Goal: Information Seeking & Learning: Find specific fact

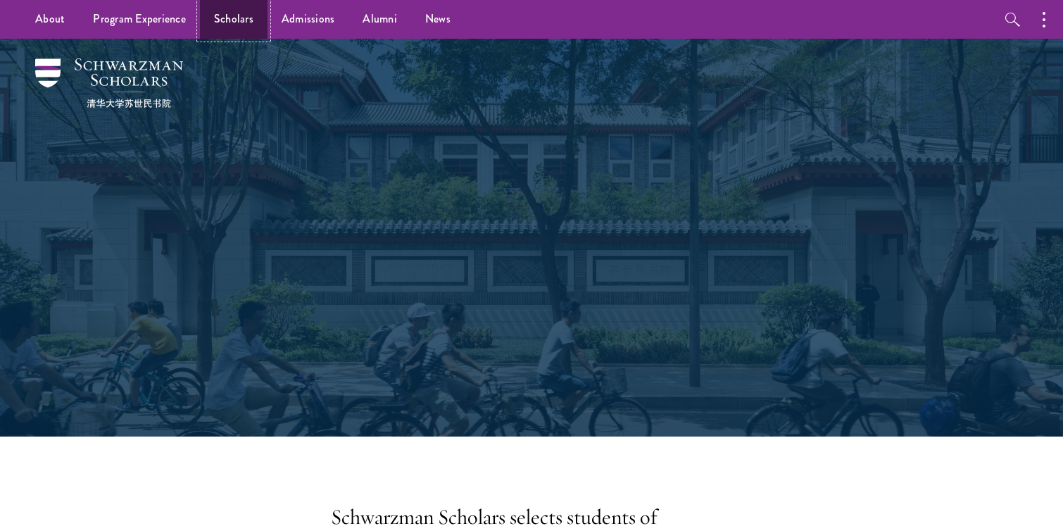
click at [233, 20] on link "Scholars" at bounding box center [234, 19] width 68 height 39
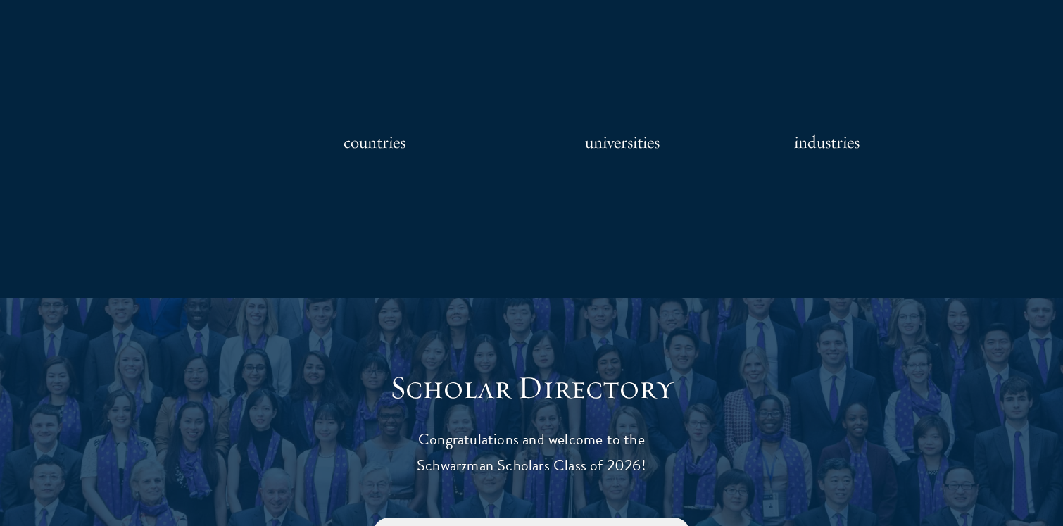
scroll to position [1288, 0]
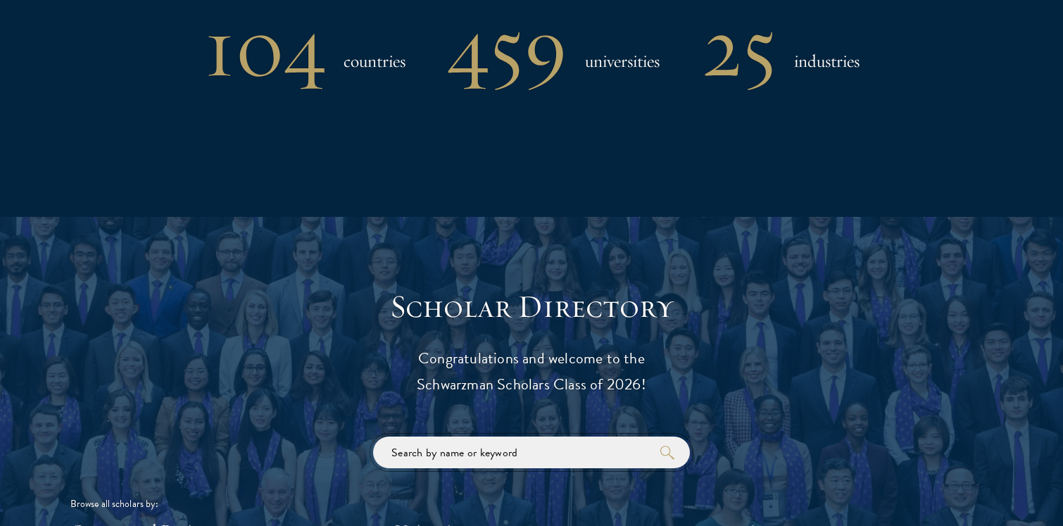
click at [419, 461] on input "search" at bounding box center [531, 452] width 317 height 32
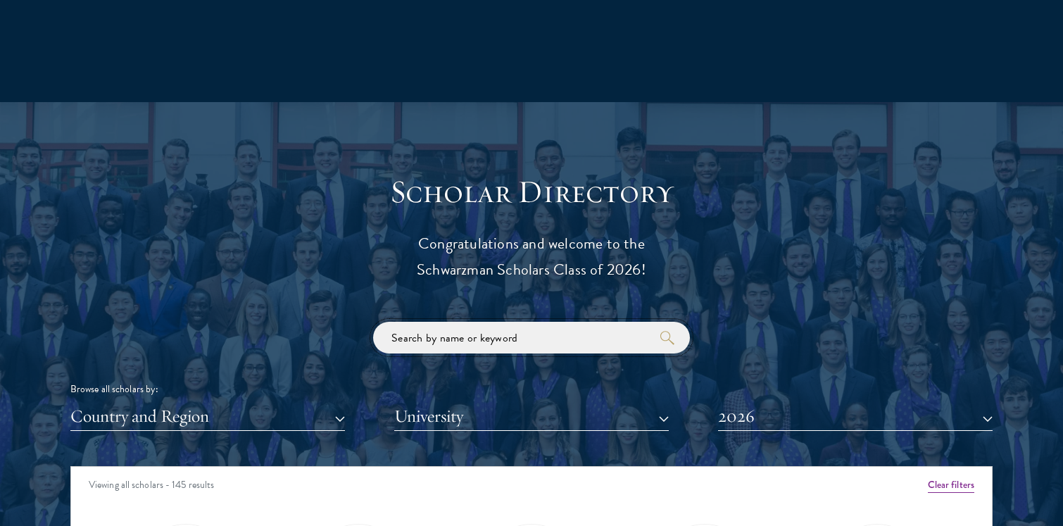
scroll to position [1405, 0]
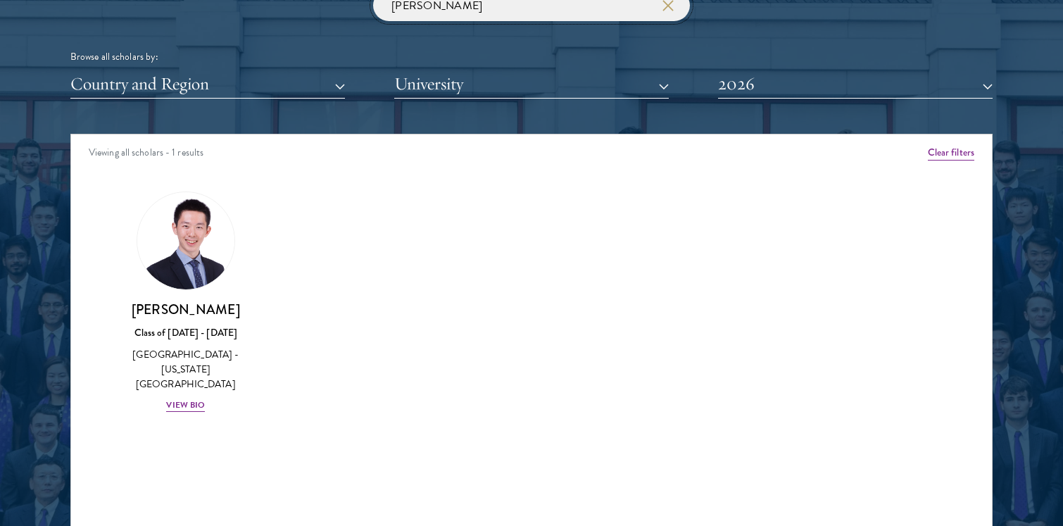
scroll to position [1749, 0]
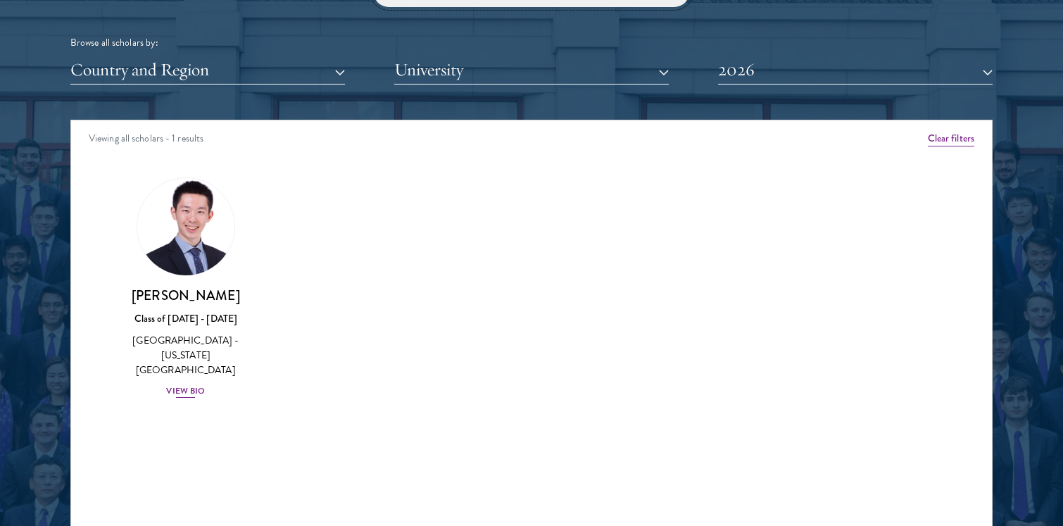
type input "[PERSON_NAME]"
click at [184, 384] on div "View Bio" at bounding box center [185, 390] width 39 height 13
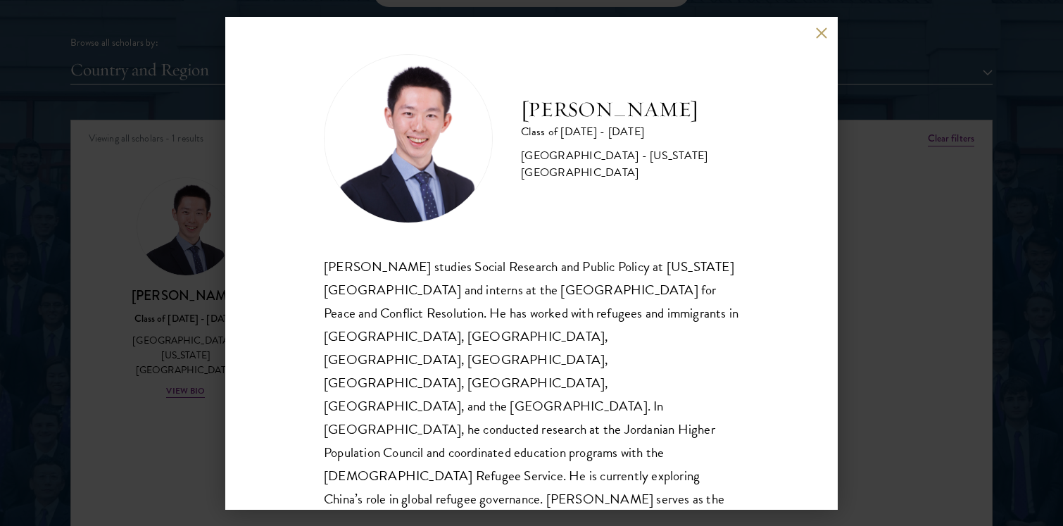
scroll to position [4, 0]
click at [89, 346] on div "[PERSON_NAME] Class of [DATE] - [DATE] [GEOGRAPHIC_DATA] - [US_STATE][GEOGRAPHI…" at bounding box center [531, 263] width 1063 height 526
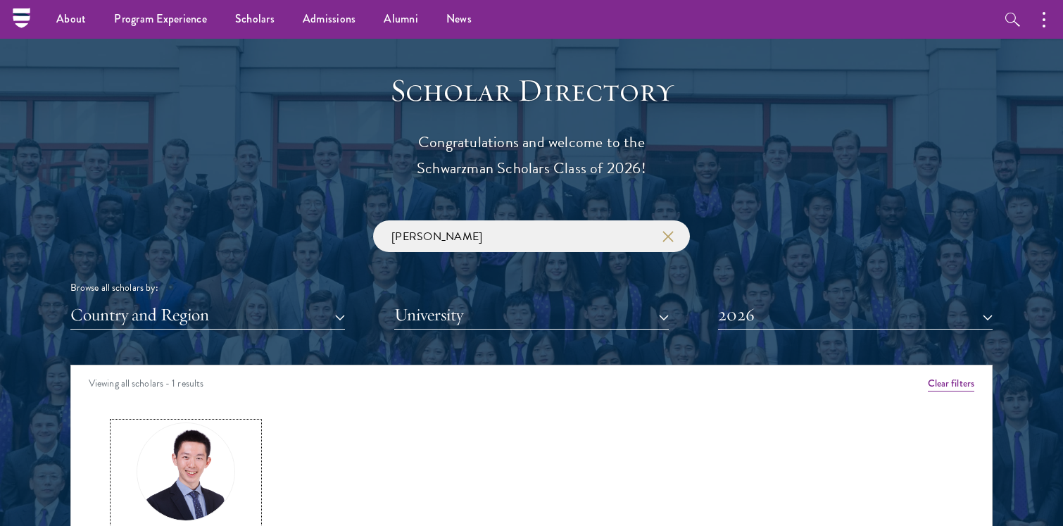
scroll to position [1294, 0]
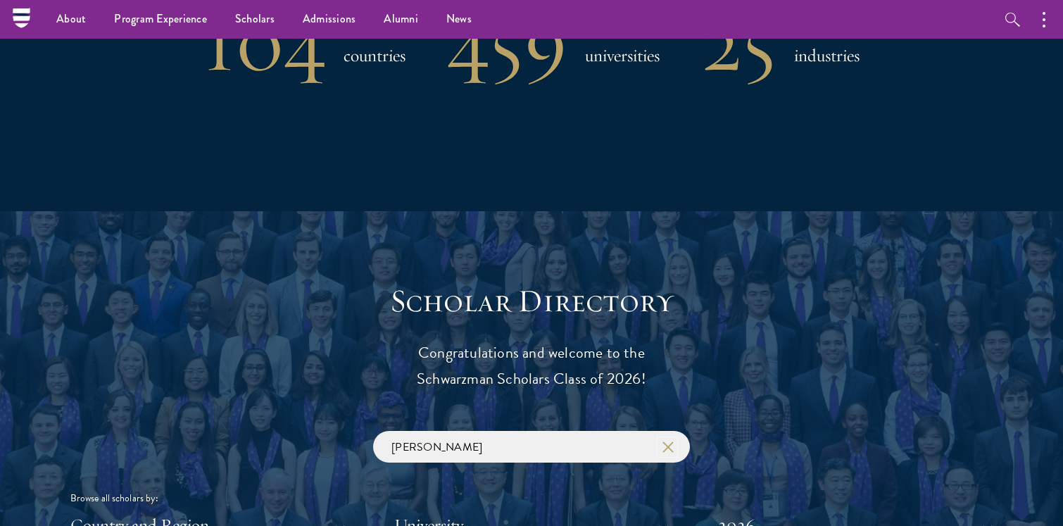
click at [666, 448] on use "button" at bounding box center [667, 446] width 20 height 20
